Goal: Task Accomplishment & Management: Manage account settings

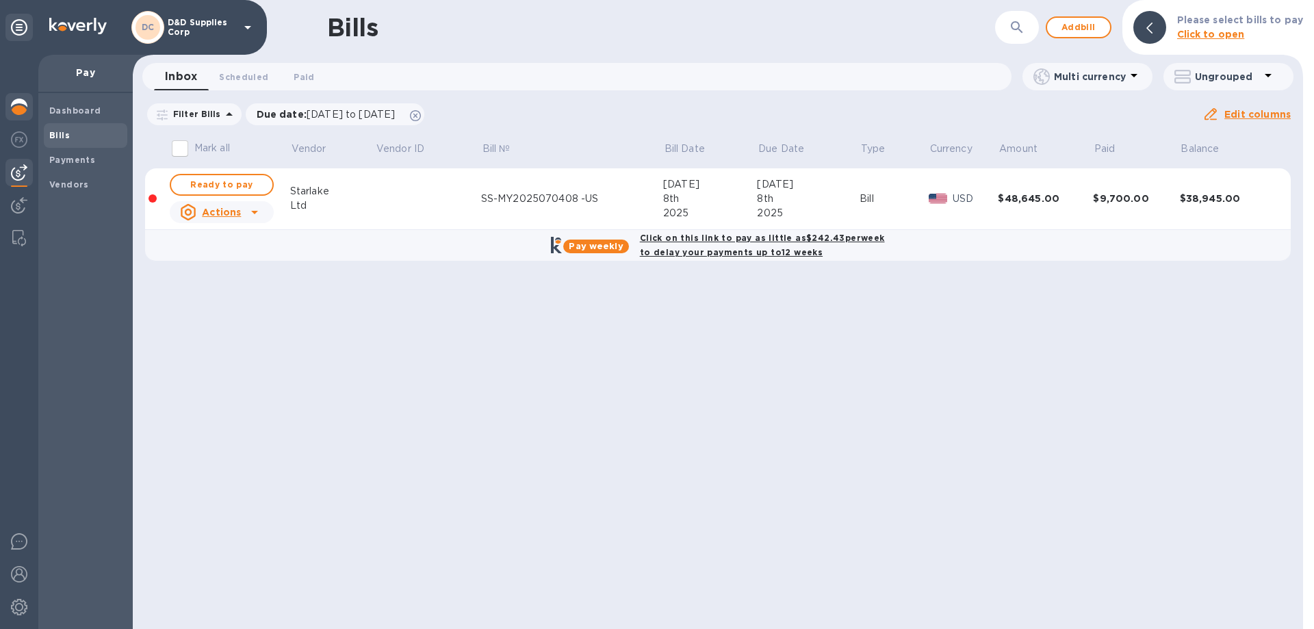
click at [21, 107] on img at bounding box center [19, 107] width 16 height 16
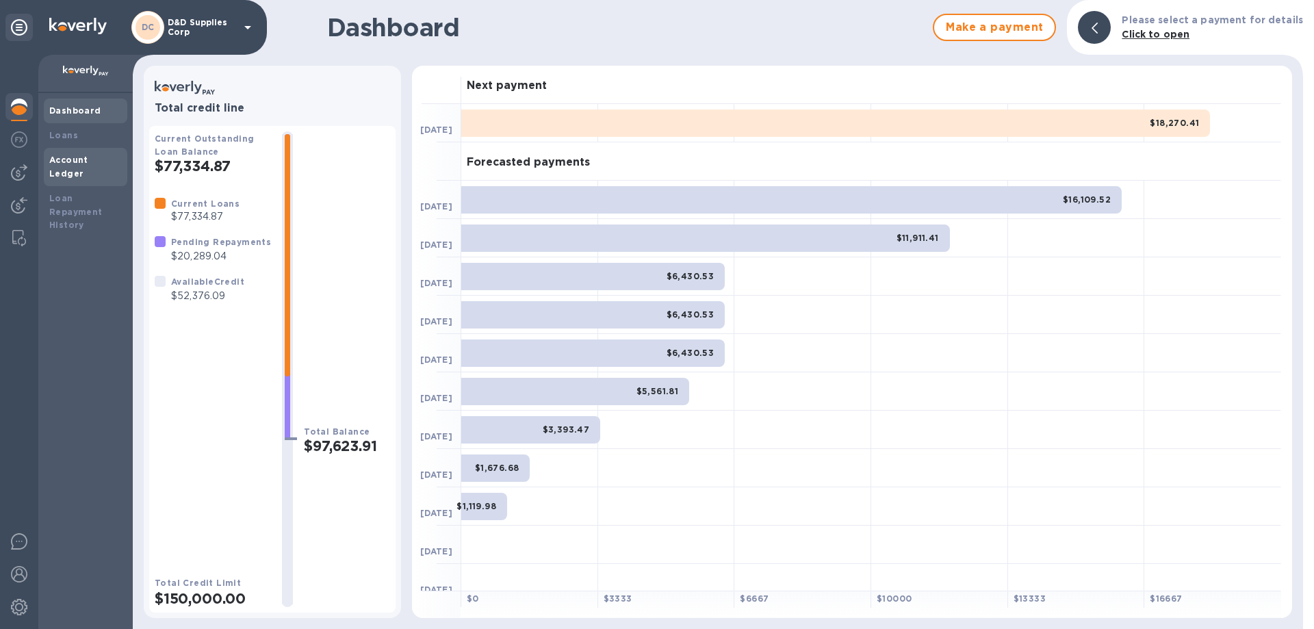
click at [64, 161] on b "Account Ledger" at bounding box center [68, 167] width 39 height 24
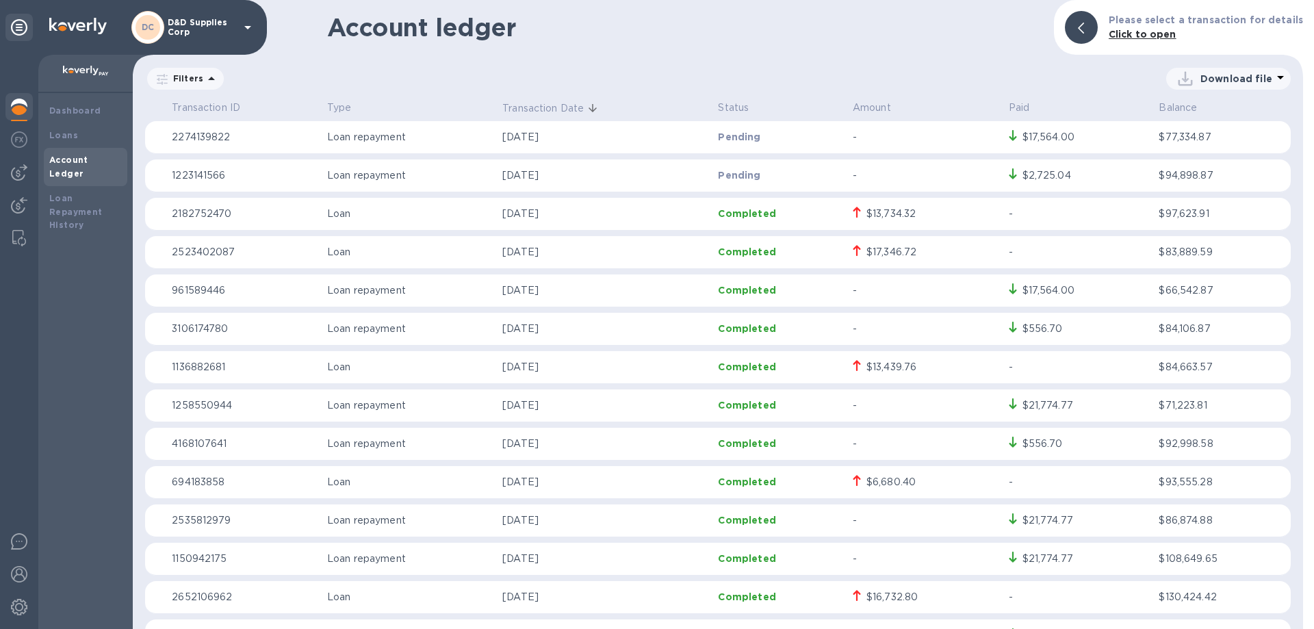
click at [1084, 142] on div "$17,564.00" at bounding box center [1079, 137] width 140 height 15
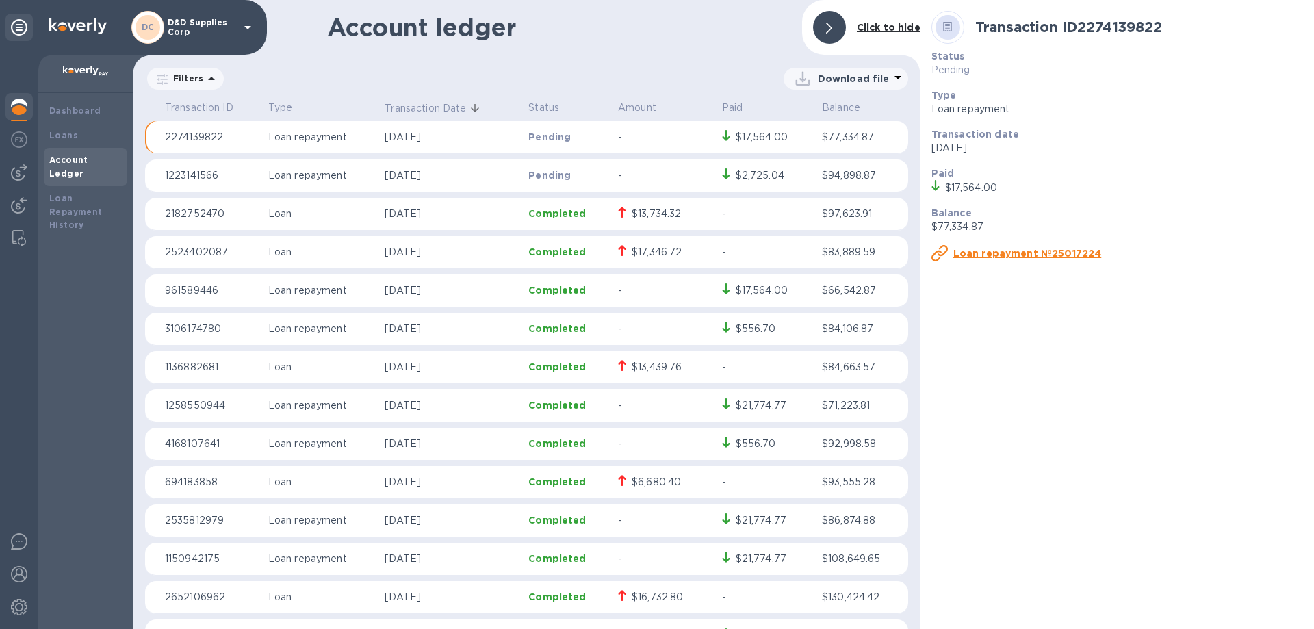
click at [667, 170] on p "-" at bounding box center [664, 175] width 93 height 14
click at [664, 168] on p "-" at bounding box center [664, 175] width 93 height 14
click at [1010, 250] on u "Loan repayment №59837261" at bounding box center [1027, 253] width 148 height 11
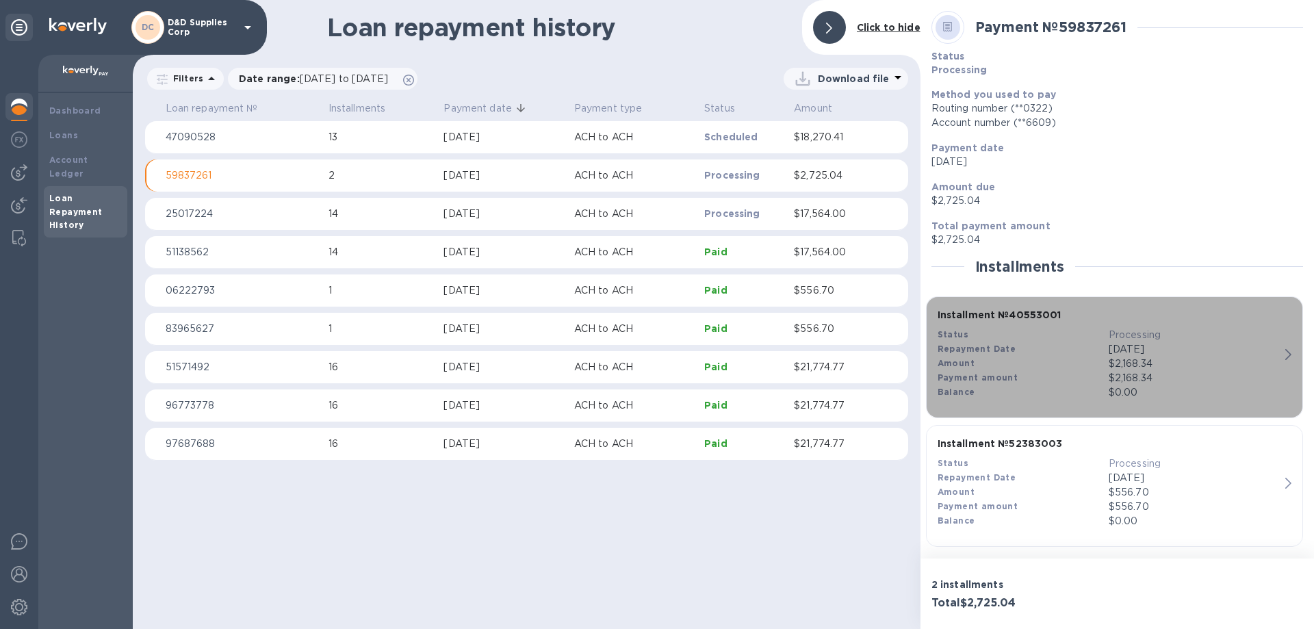
click at [1285, 352] on icon "button" at bounding box center [1288, 354] width 6 height 11
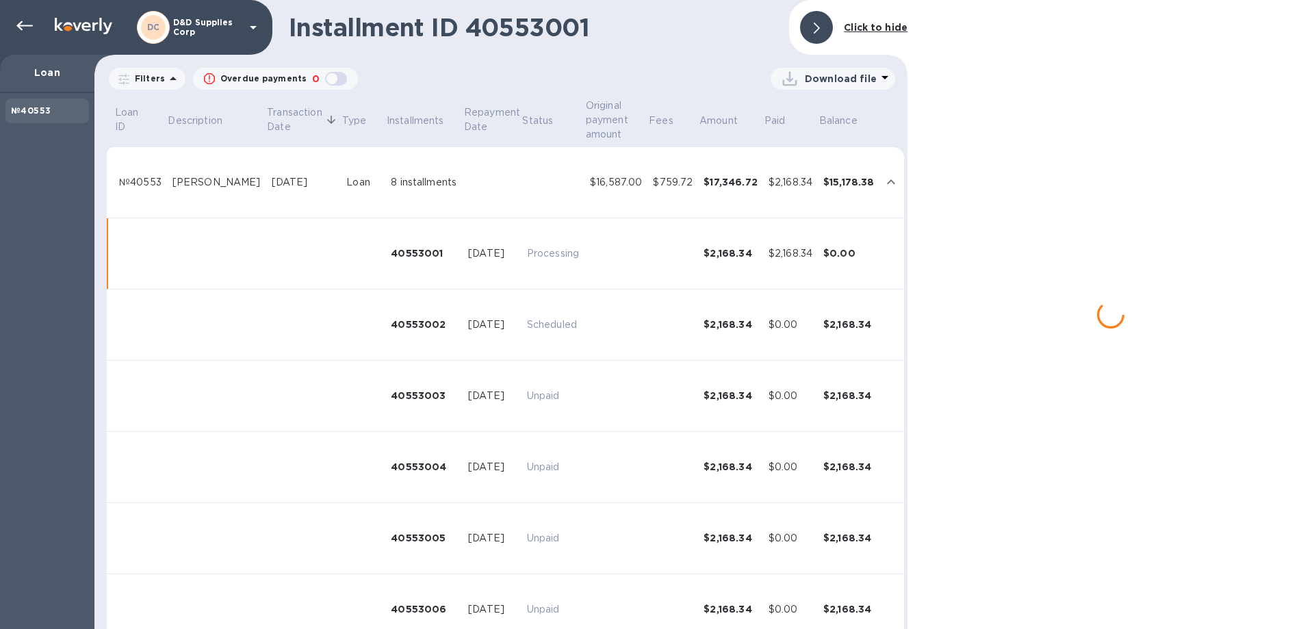
scroll to position [53, 0]
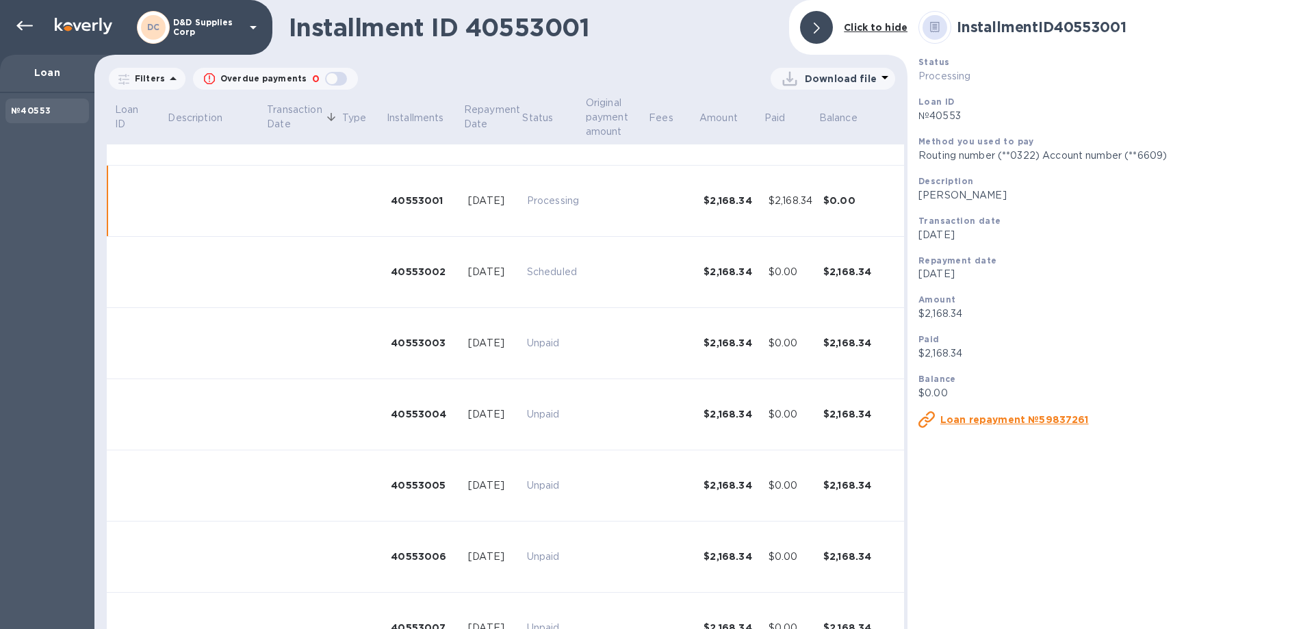
click at [997, 419] on u "Loan repayment №59837261" at bounding box center [1014, 419] width 148 height 11
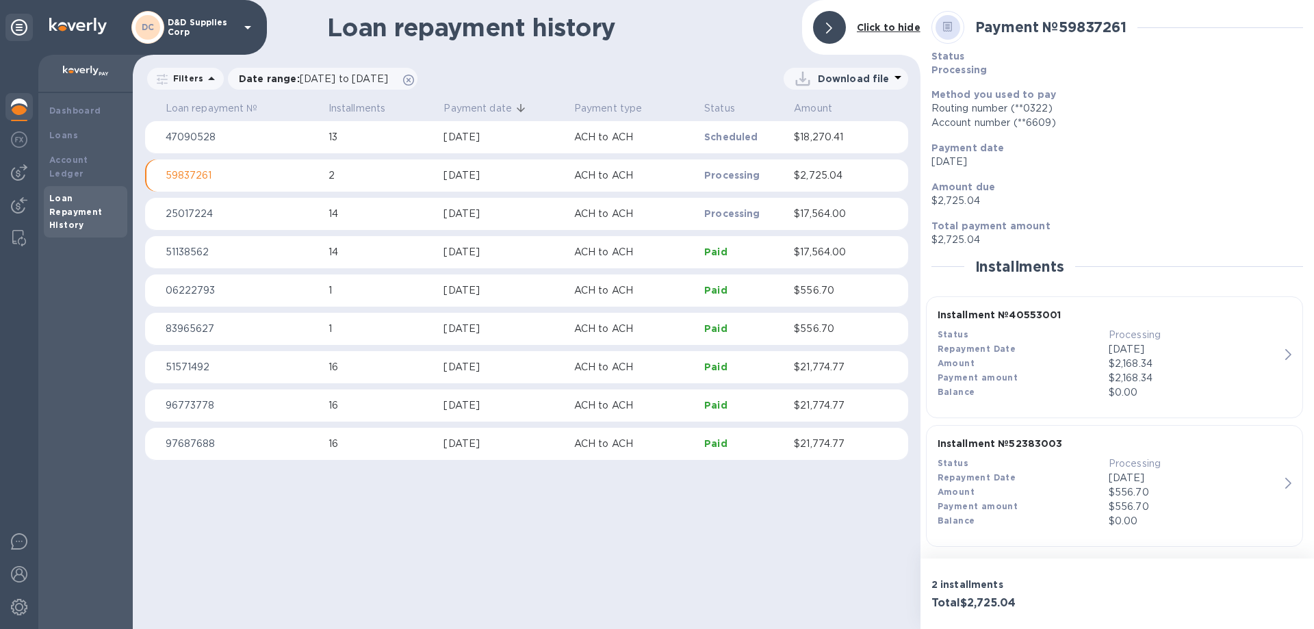
click at [1158, 359] on div "$2,168.34" at bounding box center [1193, 363] width 171 height 14
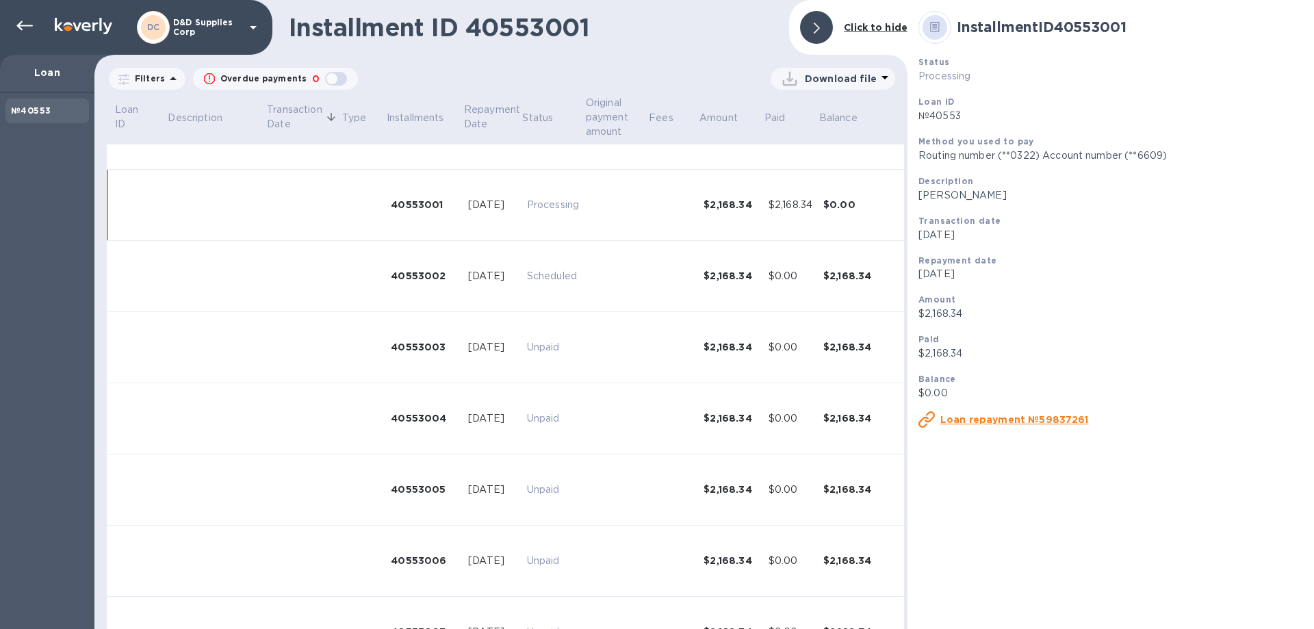
scroll to position [53, 0]
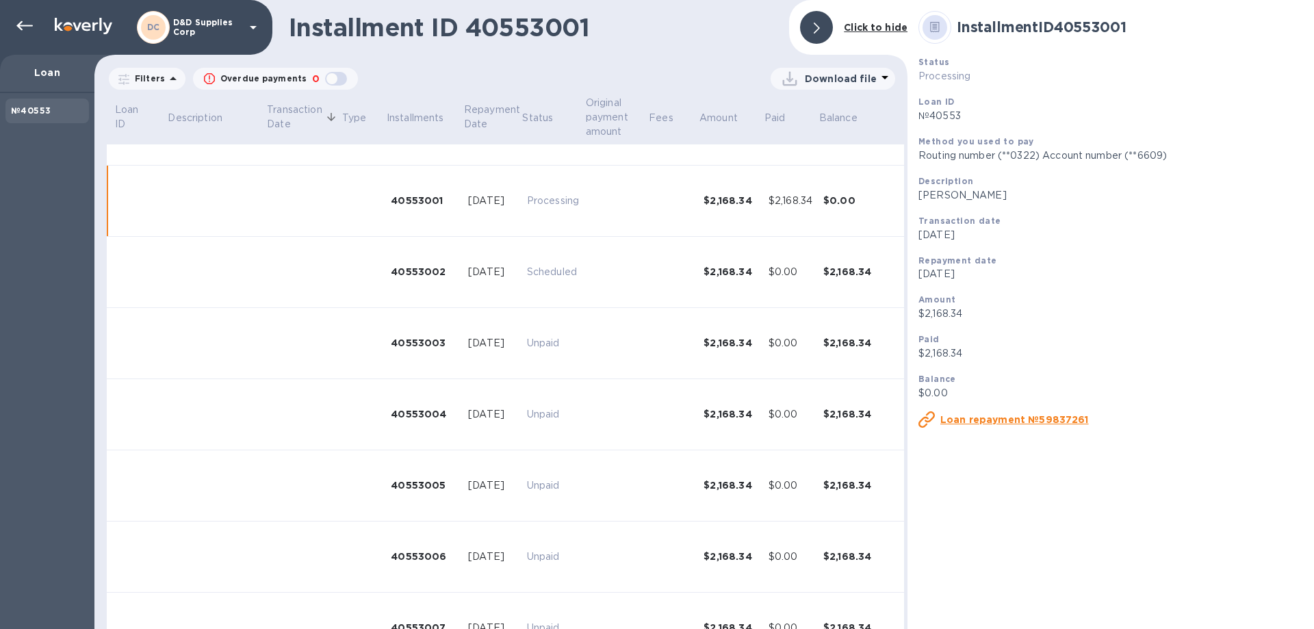
click at [1053, 422] on u "Loan repayment №59837261" at bounding box center [1014, 419] width 148 height 11
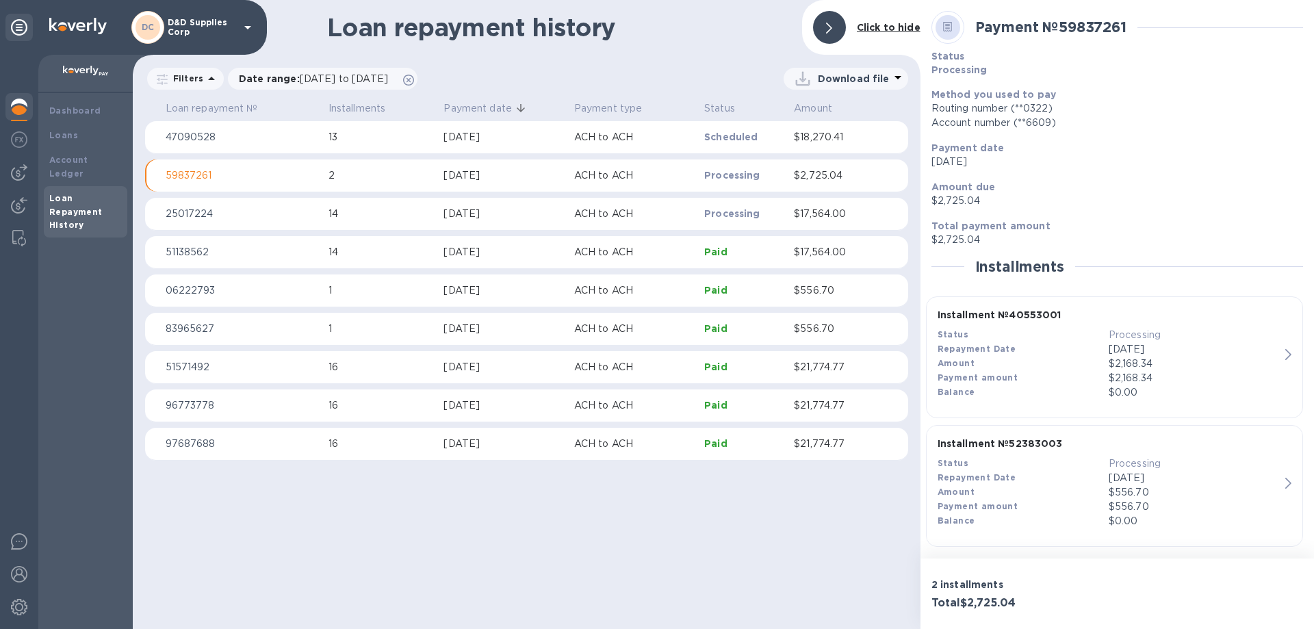
click at [182, 174] on p "59837261" at bounding box center [242, 175] width 152 height 14
click at [1117, 490] on div "$556.70" at bounding box center [1193, 492] width 171 height 14
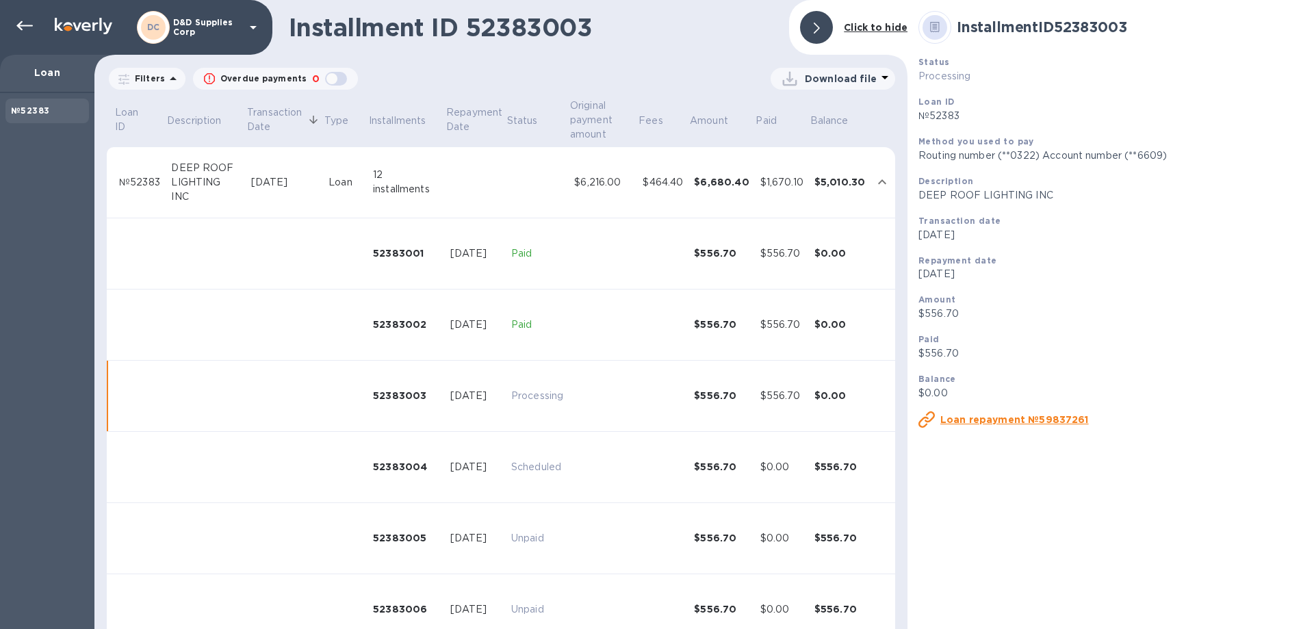
click at [993, 417] on u "Loan repayment №59837261" at bounding box center [1014, 419] width 148 height 11
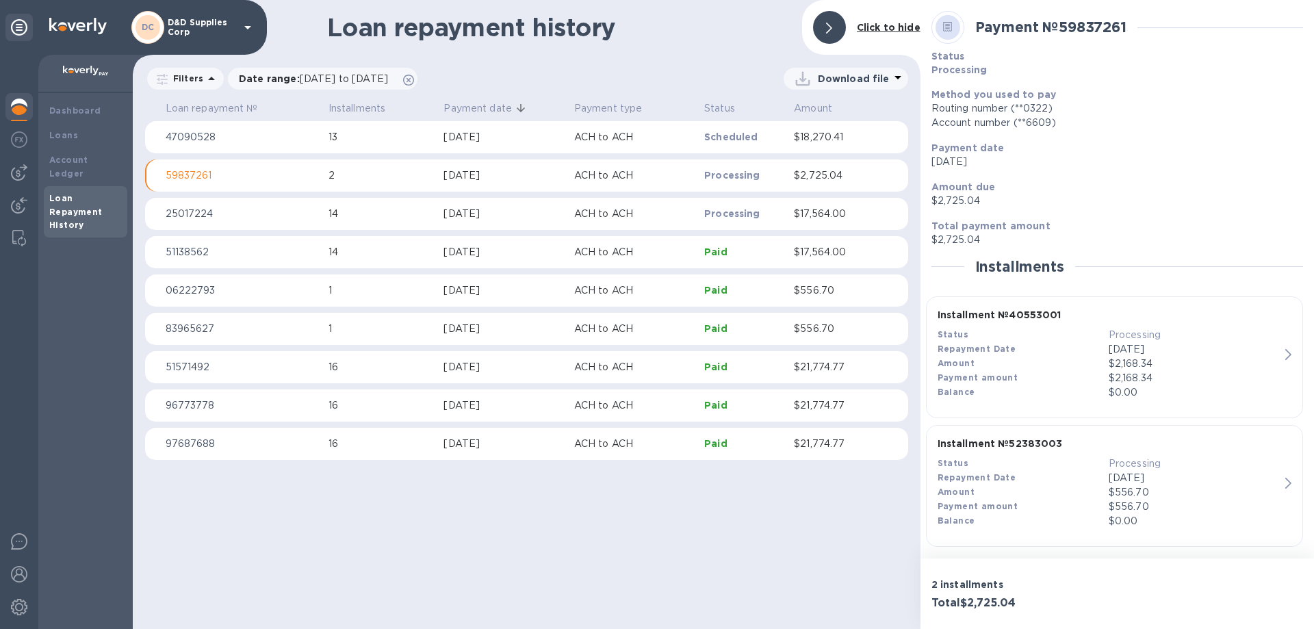
scroll to position [6, 0]
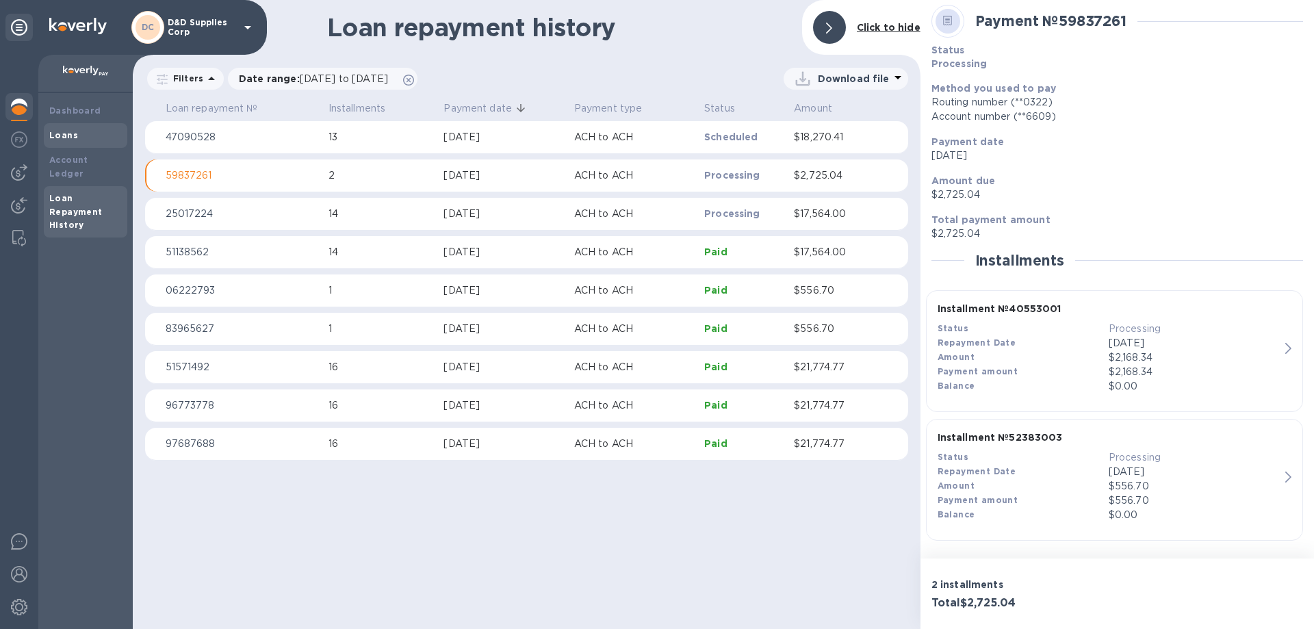
click at [66, 135] on b "Loans" at bounding box center [63, 135] width 29 height 10
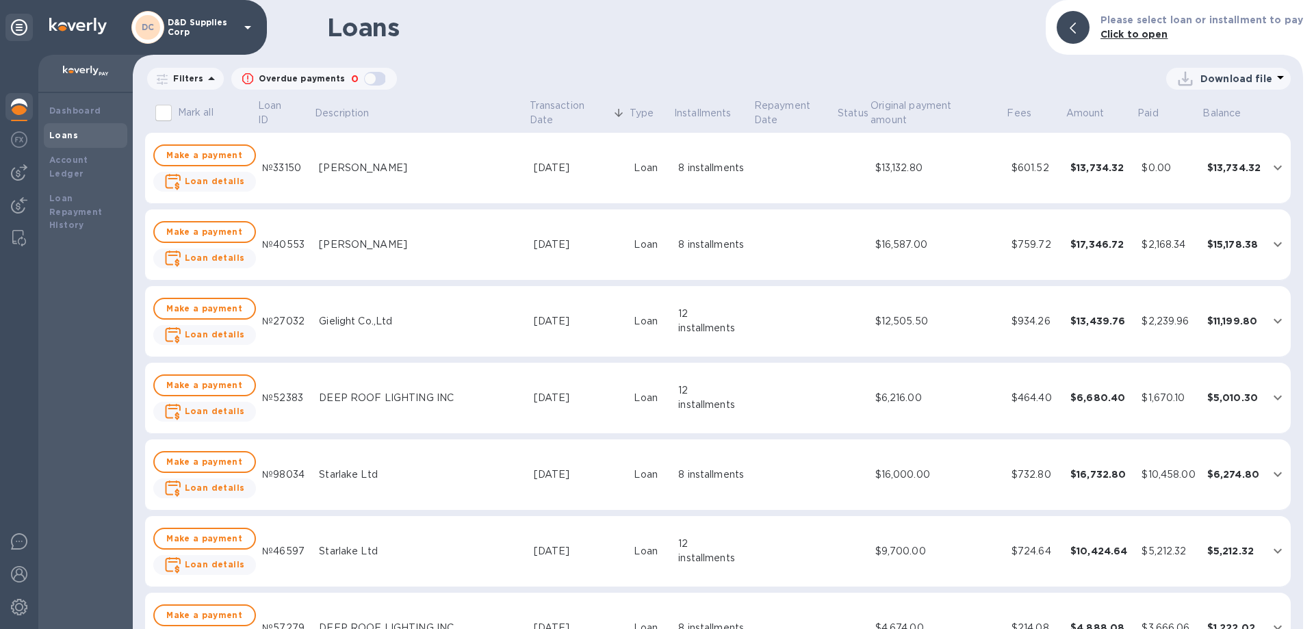
click at [772, 391] on td at bounding box center [794, 398] width 83 height 71
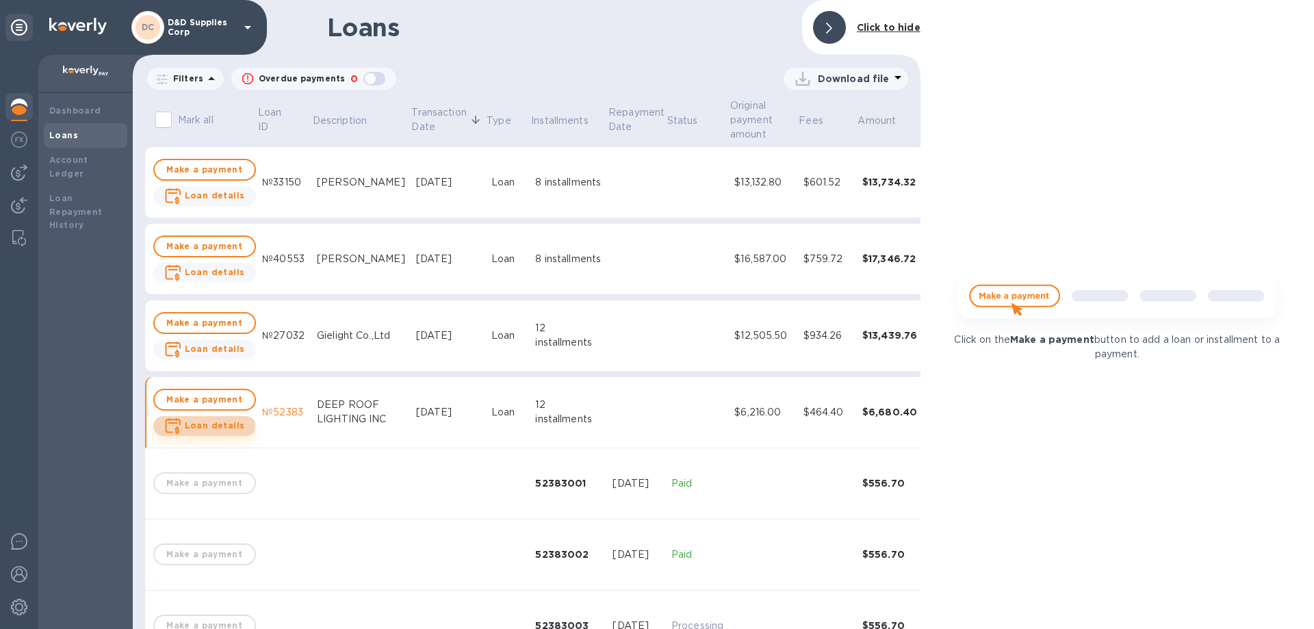
click at [203, 424] on b "Loan details" at bounding box center [215, 425] width 60 height 10
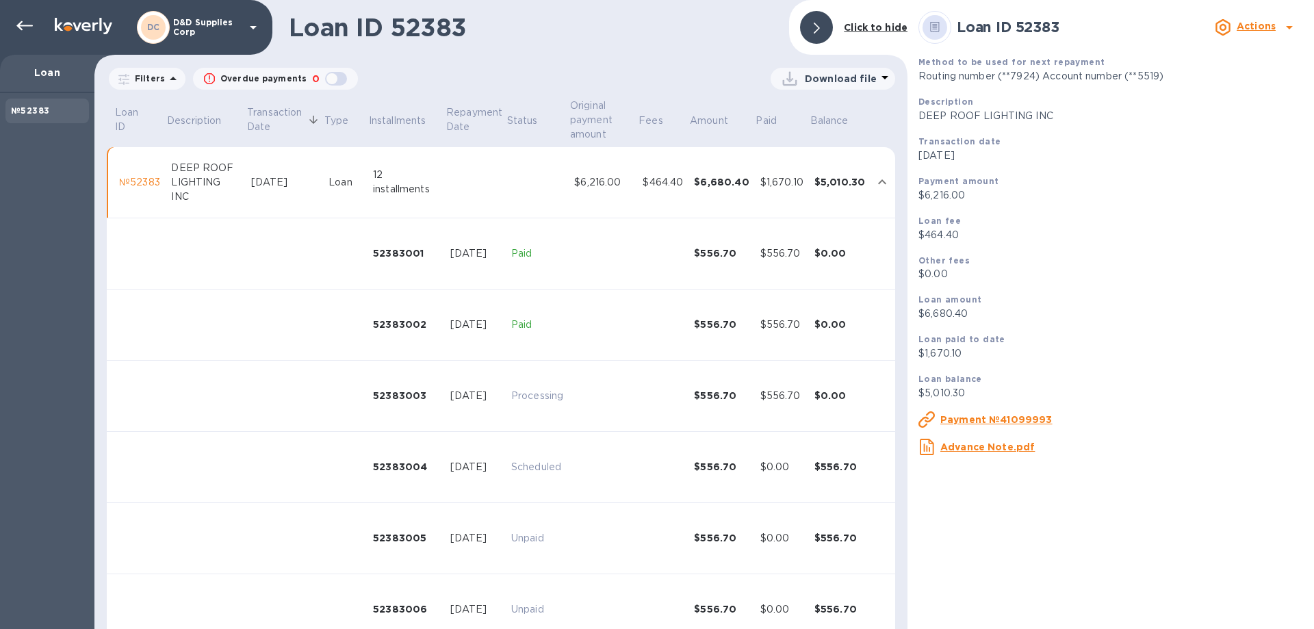
click at [1261, 18] on div "Actions" at bounding box center [1256, 27] width 44 height 22
click at [1261, 18] on div at bounding box center [657, 314] width 1314 height 629
click at [27, 29] on icon at bounding box center [24, 26] width 16 height 16
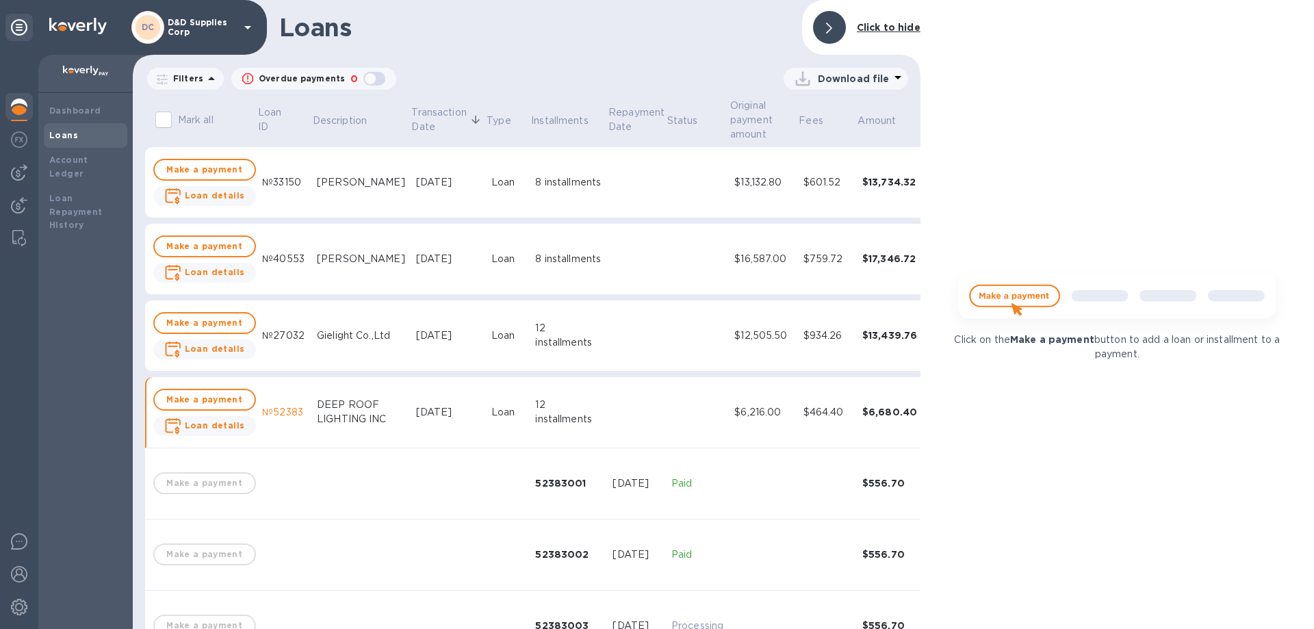
click at [419, 343] on td "[DATE]" at bounding box center [448, 335] width 75 height 71
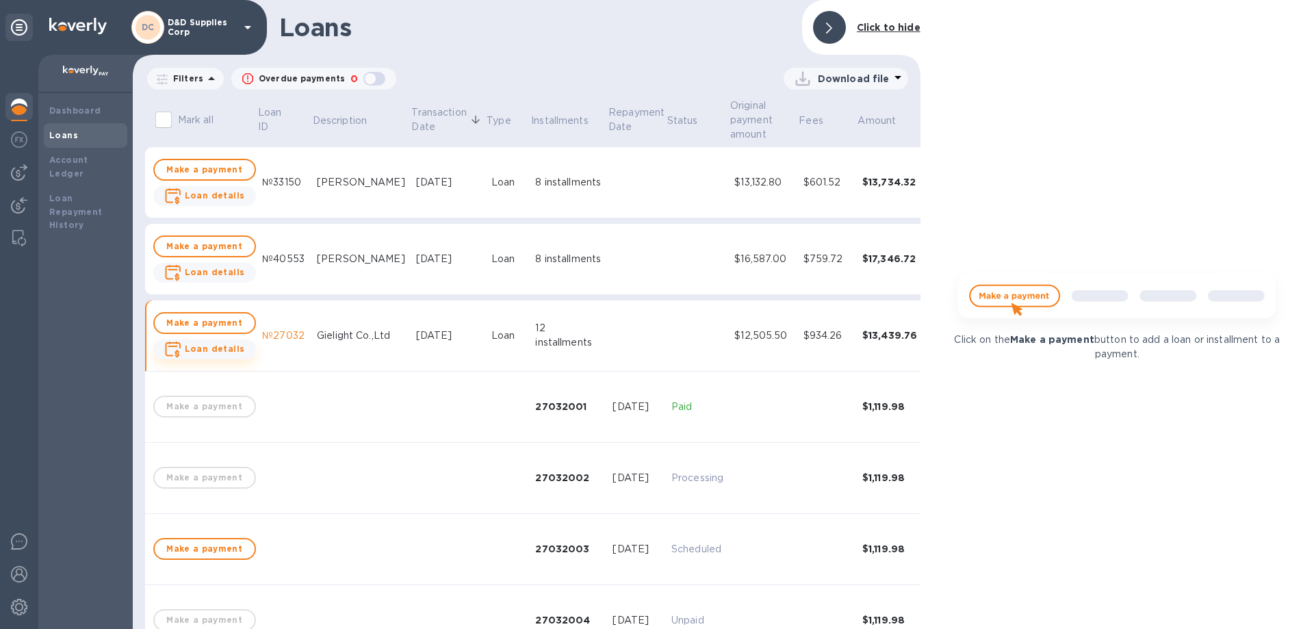
click at [218, 349] on b "Loan details" at bounding box center [215, 348] width 60 height 10
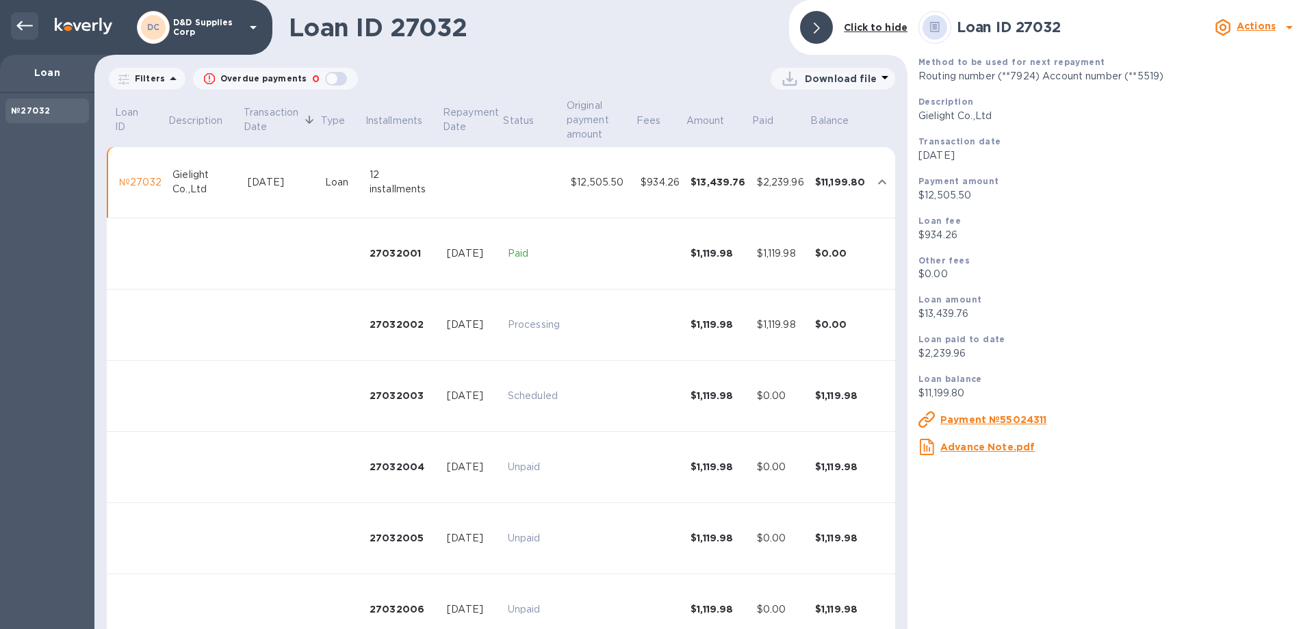
click at [24, 33] on icon at bounding box center [24, 26] width 16 height 16
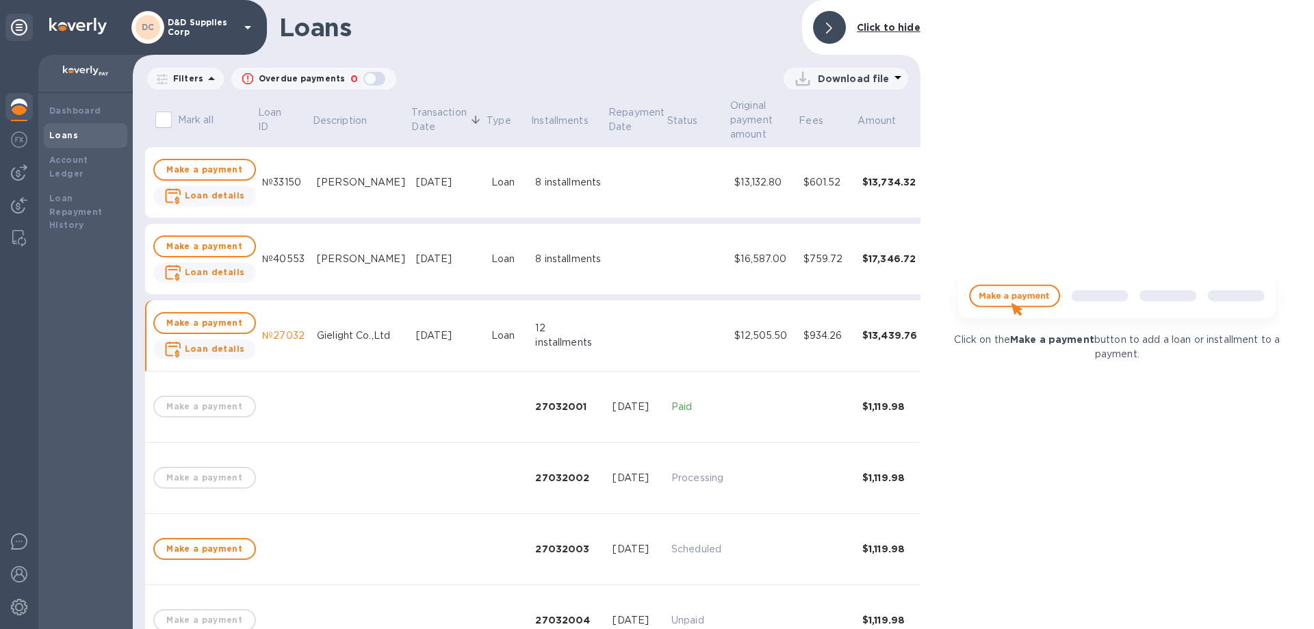
click at [362, 259] on div "[PERSON_NAME]" at bounding box center [361, 259] width 88 height 14
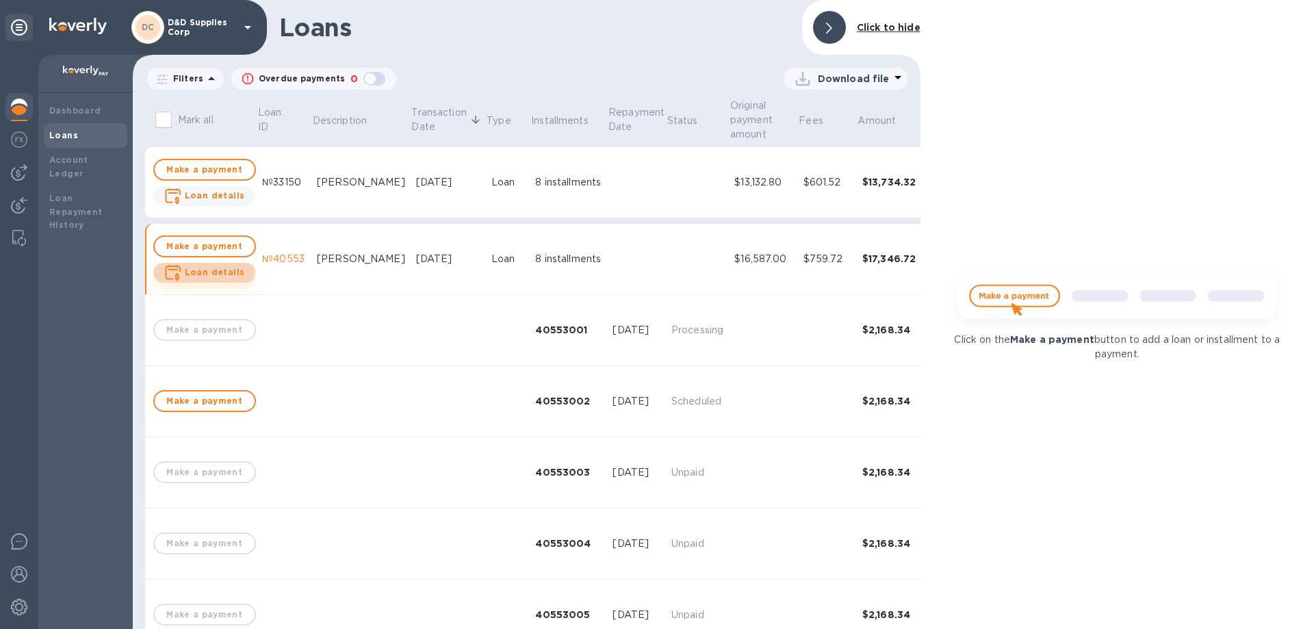
click at [203, 270] on b "Loan details" at bounding box center [215, 272] width 60 height 10
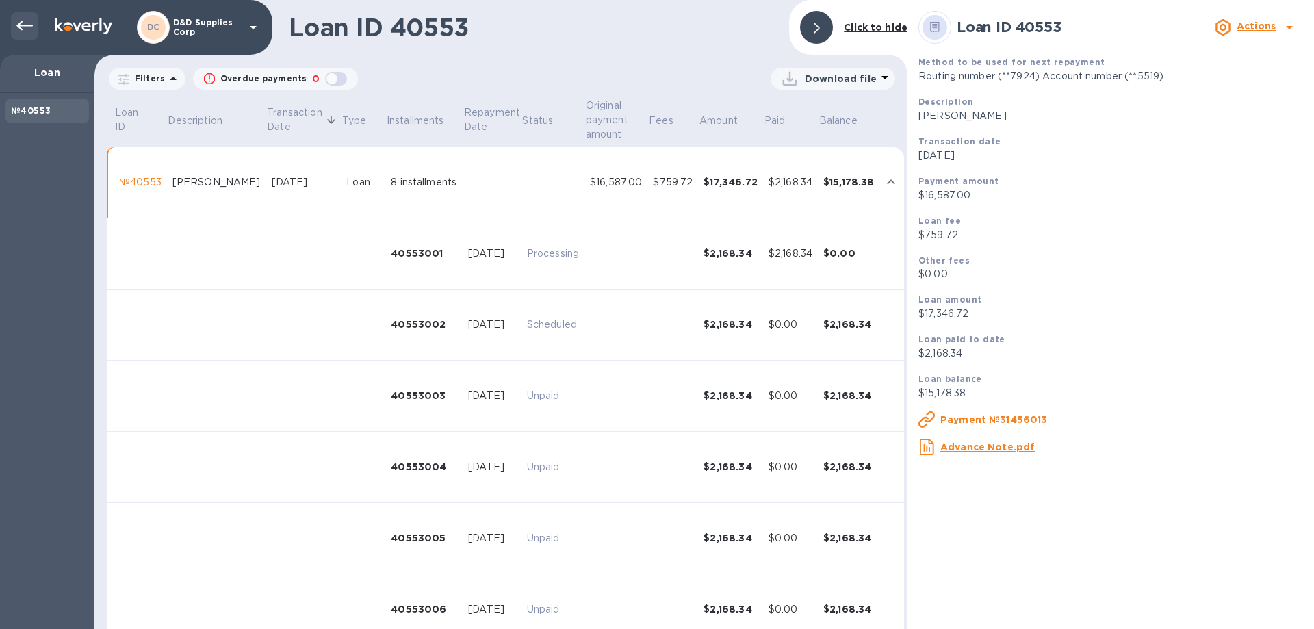
click at [23, 18] on icon at bounding box center [24, 26] width 16 height 16
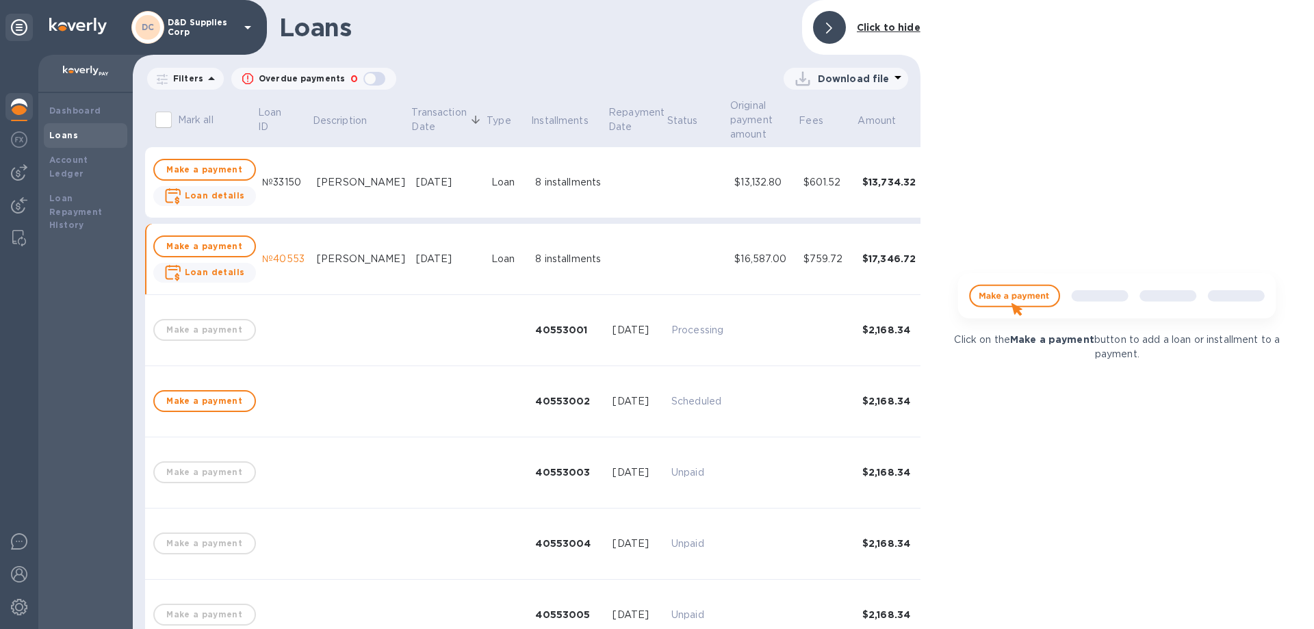
click at [317, 191] on td "[PERSON_NAME]" at bounding box center [360, 182] width 99 height 71
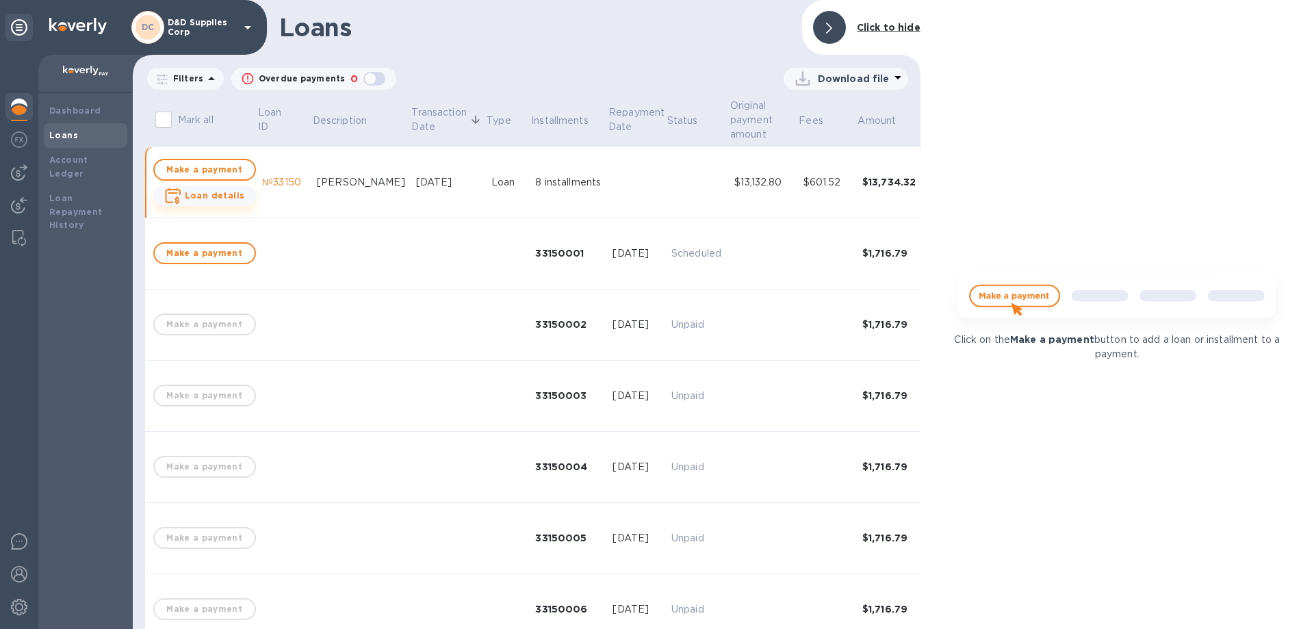
click at [203, 198] on b "Loan details" at bounding box center [215, 195] width 60 height 10
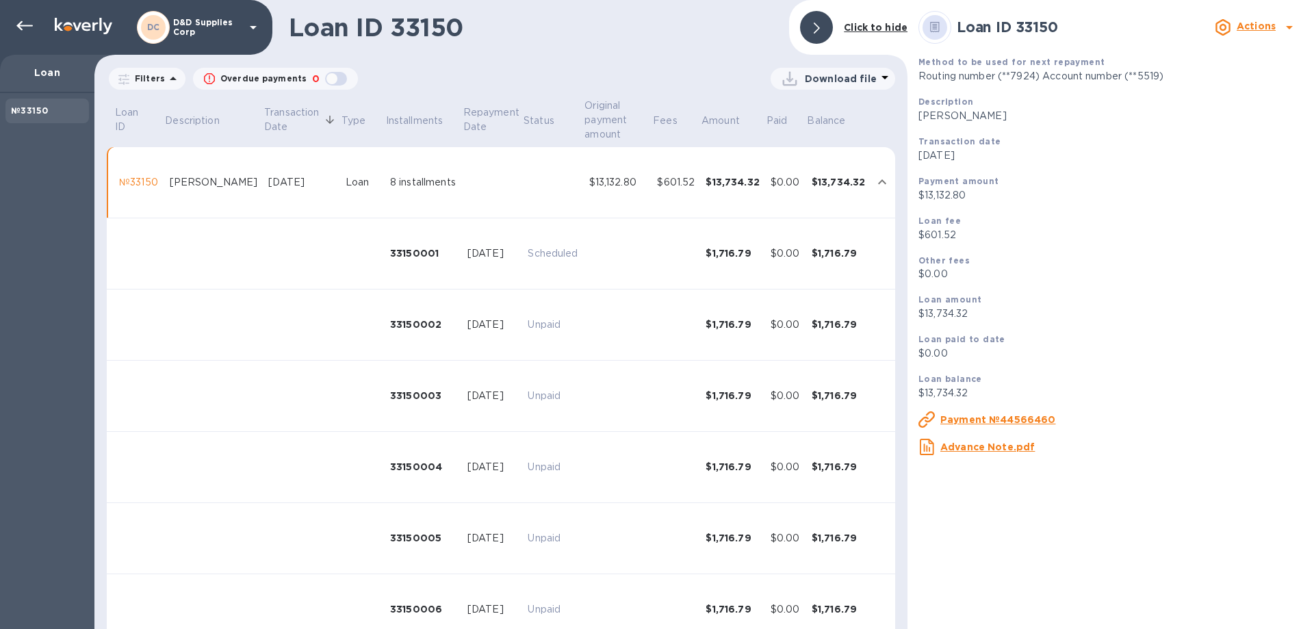
click at [1252, 25] on b "Actions" at bounding box center [1255, 26] width 39 height 11
click at [1217, 81] on b "Change payment method" at bounding box center [1220, 83] width 131 height 11
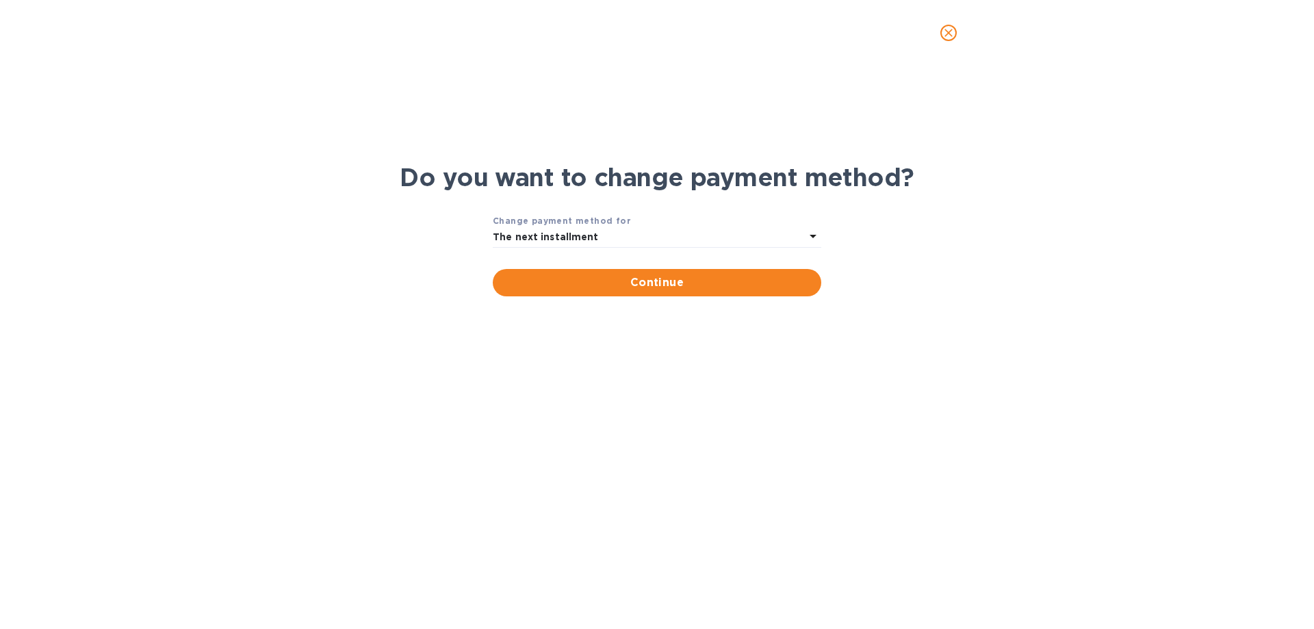
click at [622, 237] on div "The next installment" at bounding box center [649, 237] width 312 height 19
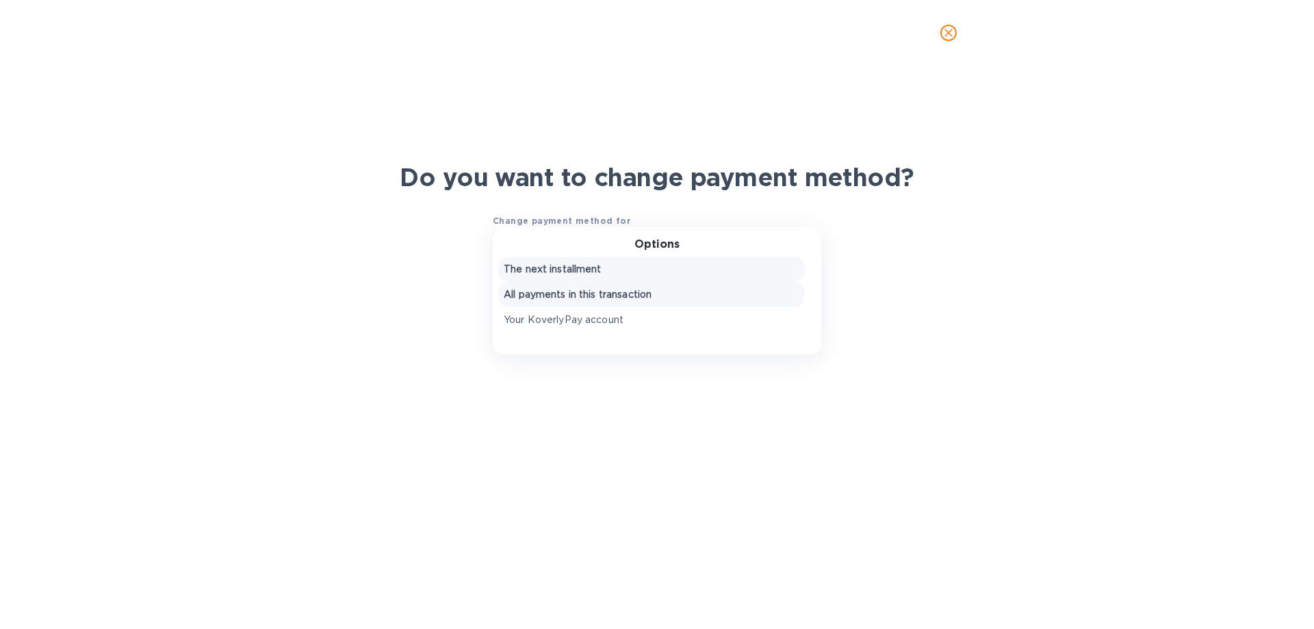
click at [606, 294] on p "All payments in this transaction" at bounding box center [652, 294] width 296 height 14
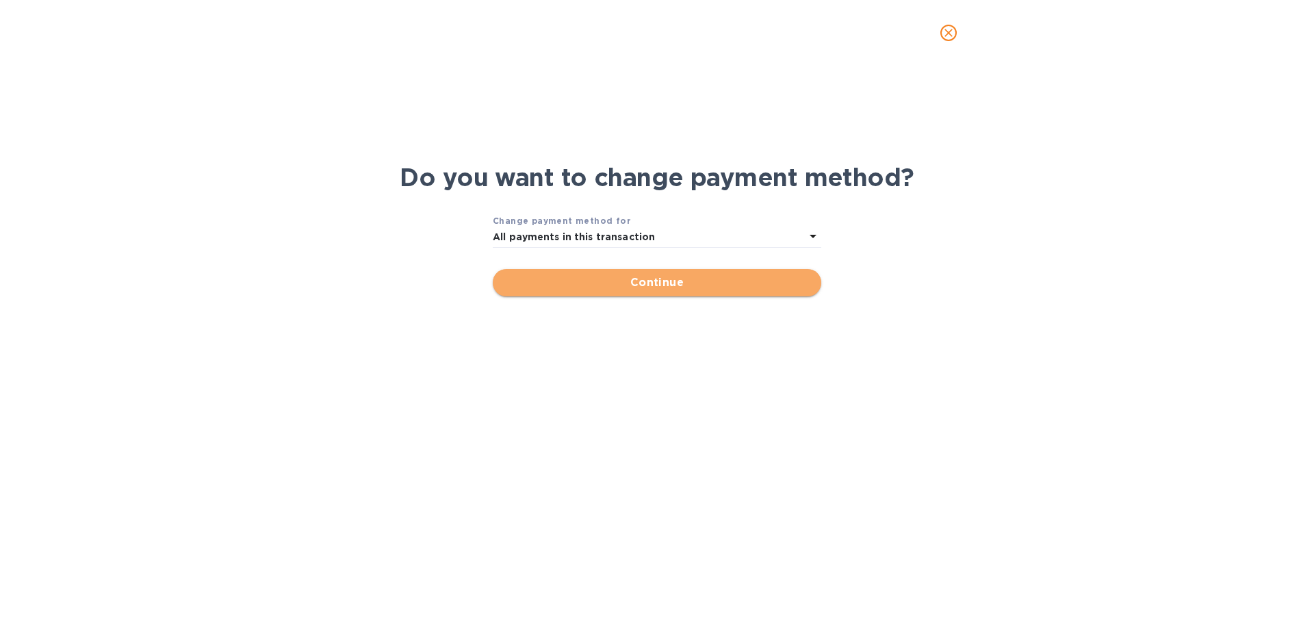
click at [616, 280] on span "Continue" at bounding box center [657, 282] width 307 height 16
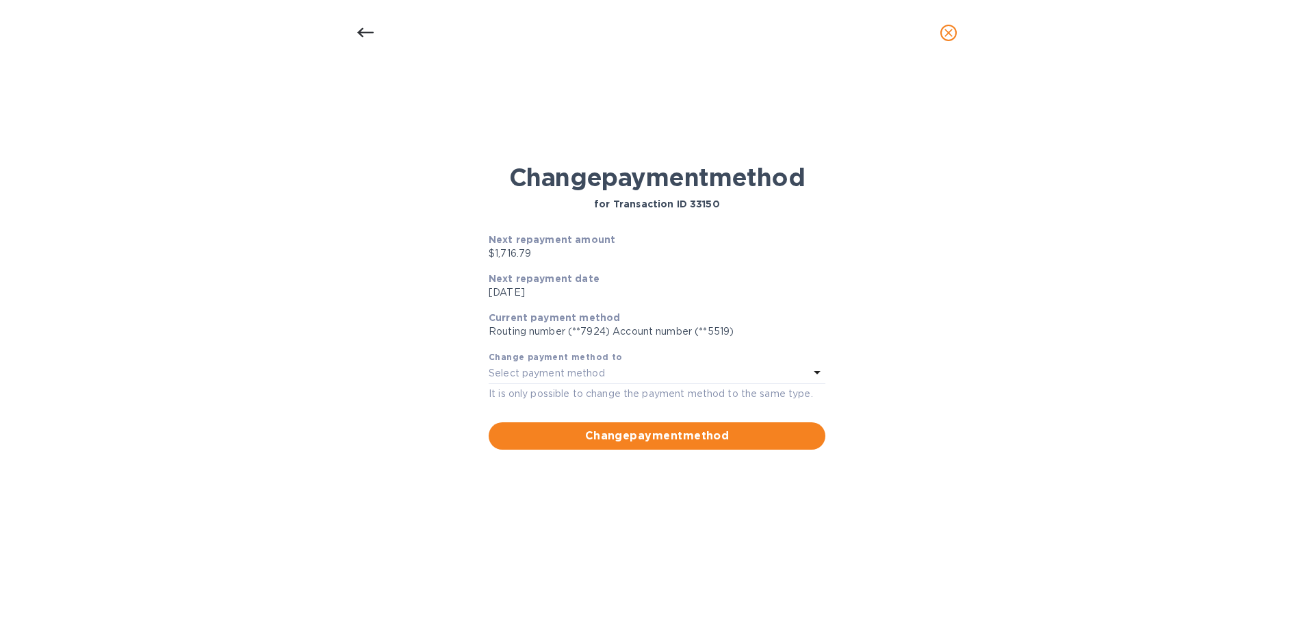
click at [371, 31] on icon at bounding box center [365, 33] width 16 height 16
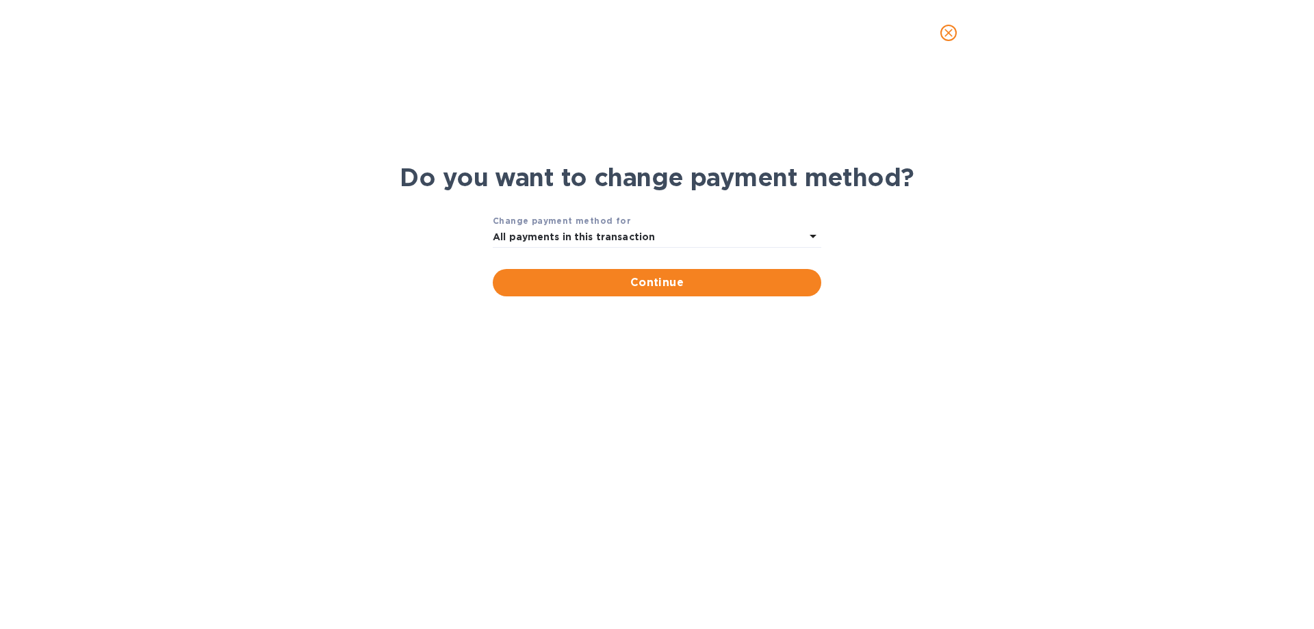
click at [952, 33] on icon "close" at bounding box center [948, 33] width 14 height 14
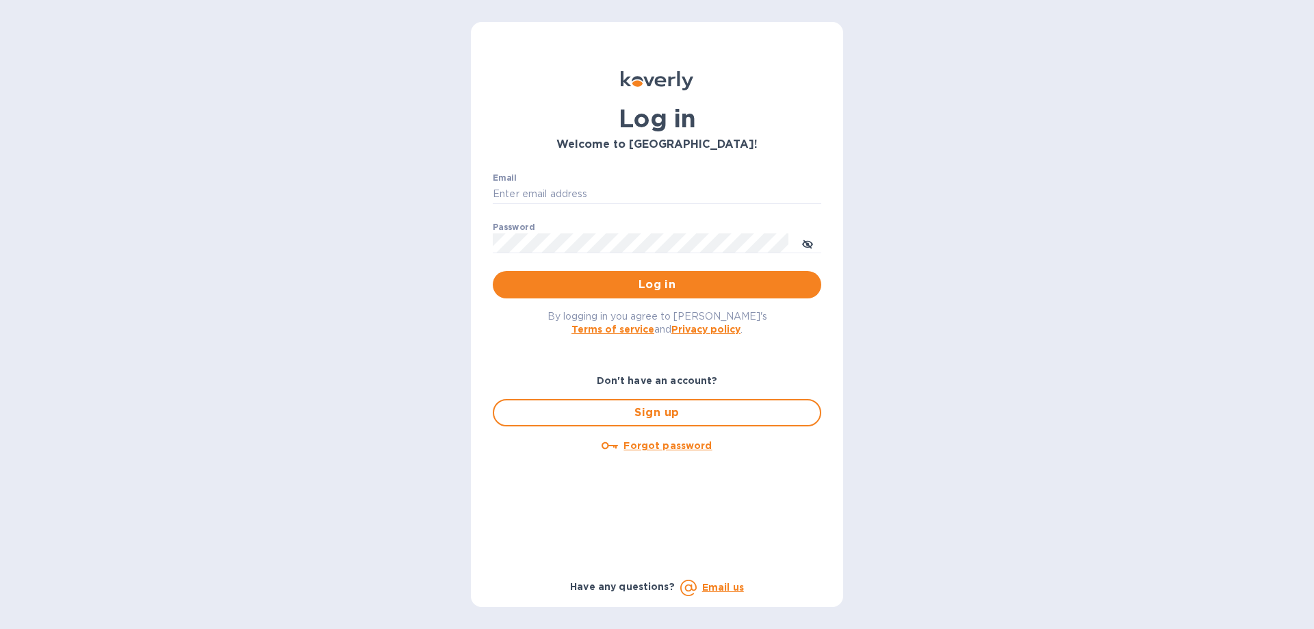
type input "[EMAIL_ADDRESS][DOMAIN_NAME]"
